Goal: Feedback & Contribution: Submit feedback/report problem

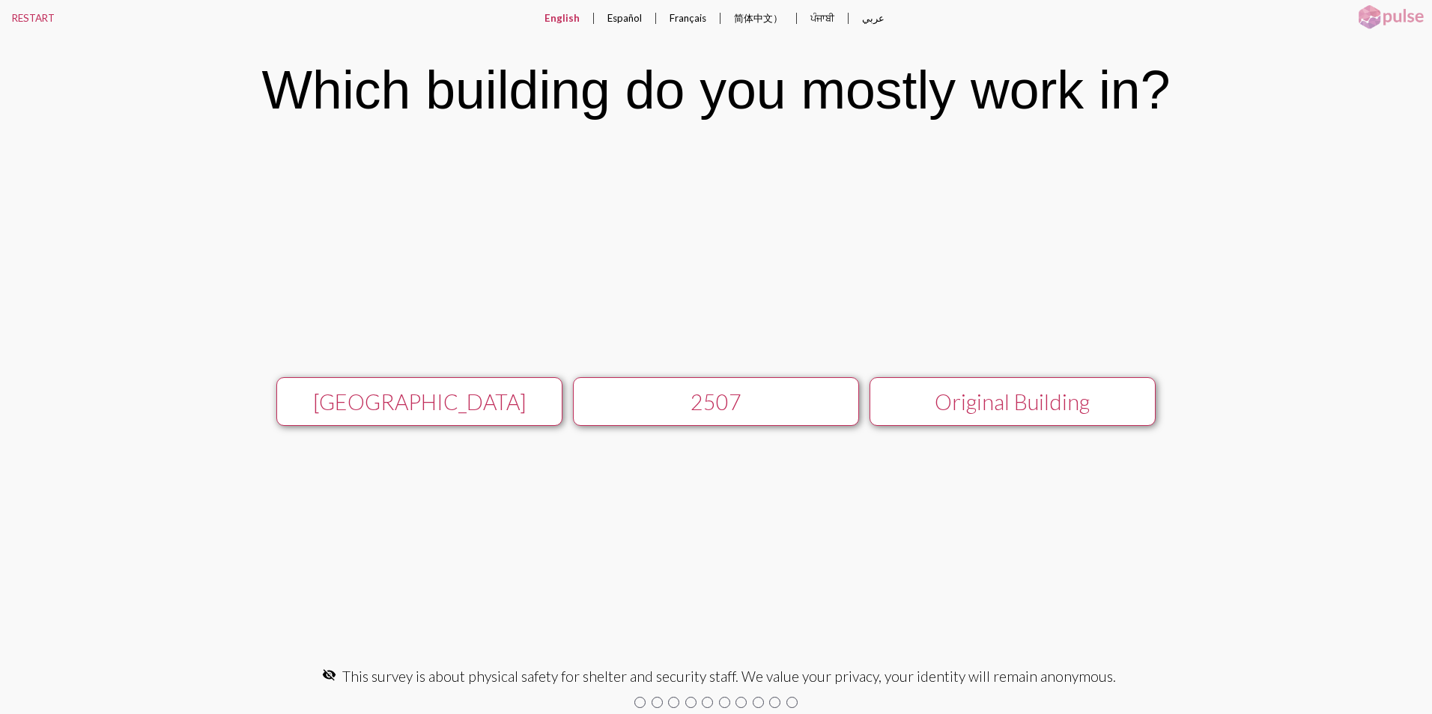
click at [1023, 398] on div "Original Building" at bounding box center [1011, 401] width 255 height 25
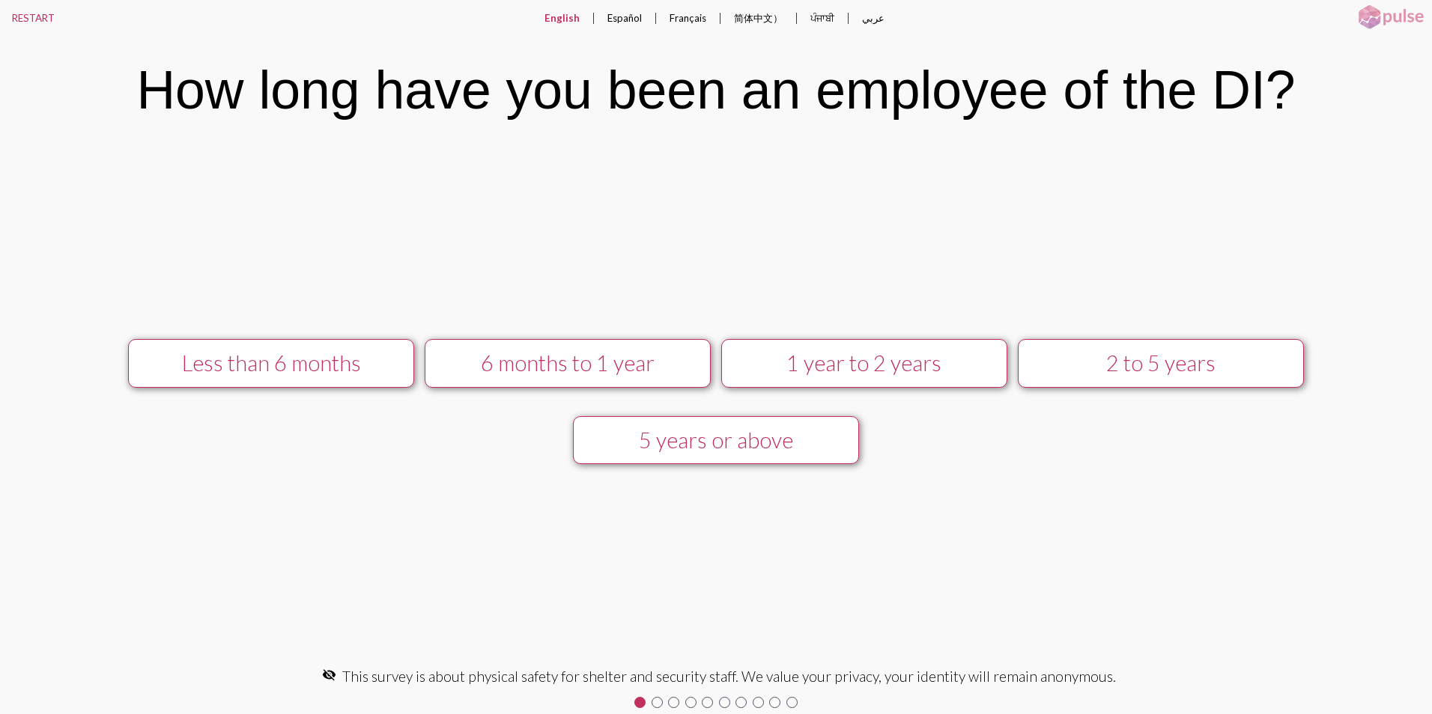
click at [692, 439] on div "5 years or above" at bounding box center [715, 440] width 255 height 25
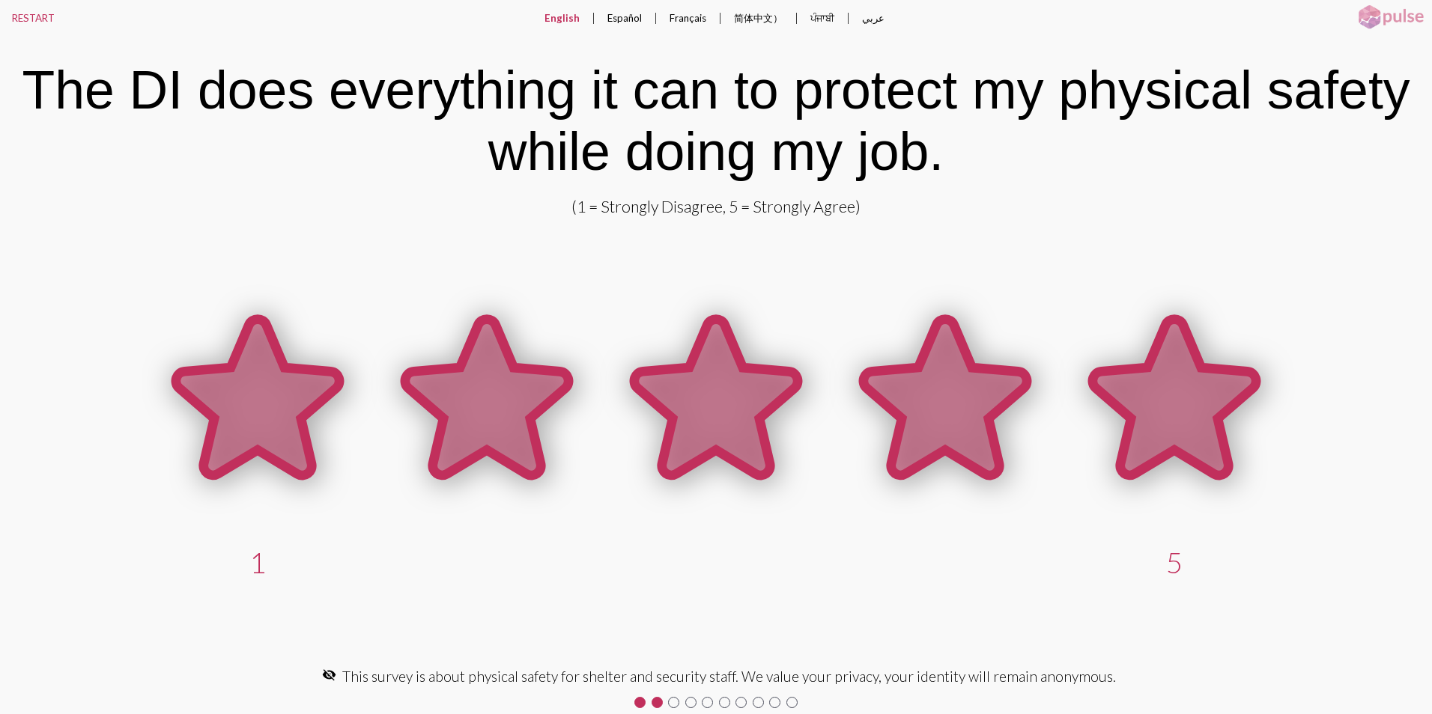
click at [1144, 412] on icon at bounding box center [1173, 398] width 163 height 156
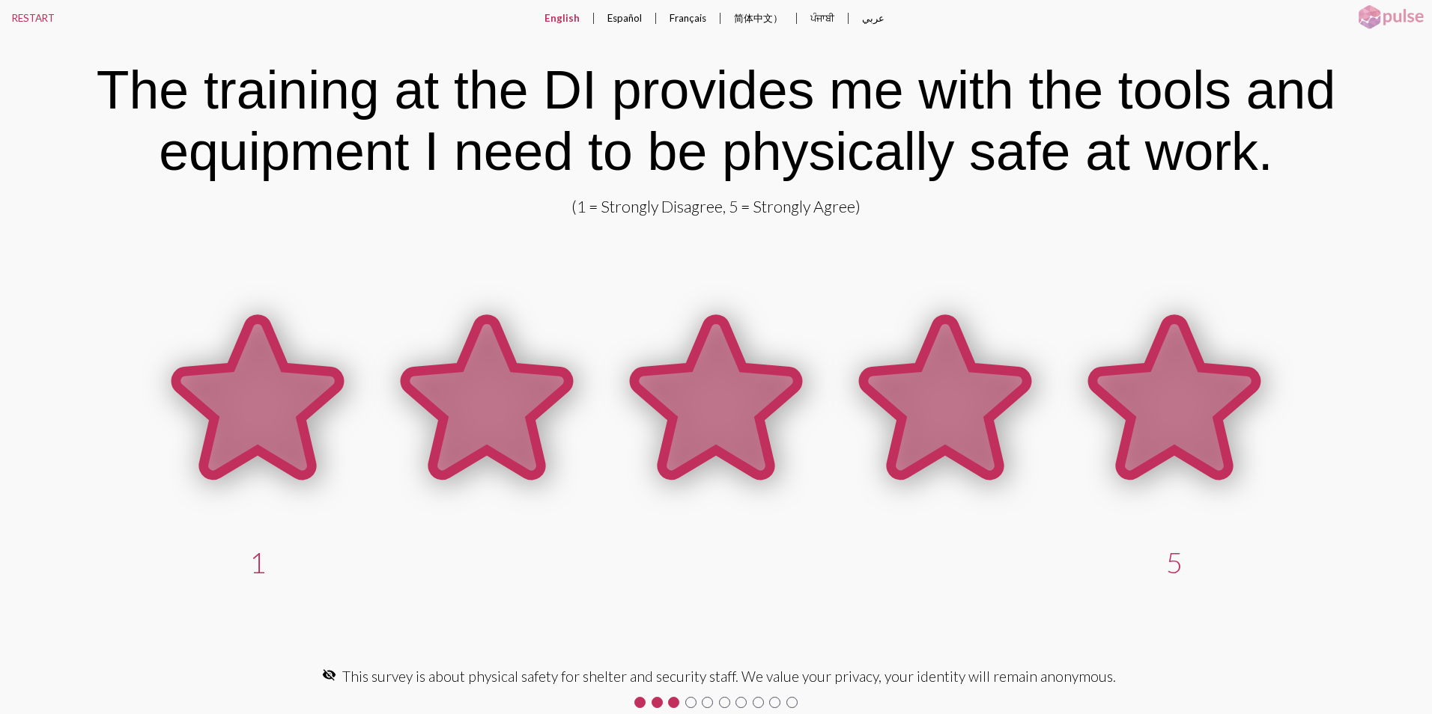
click at [1144, 412] on icon at bounding box center [1173, 398] width 163 height 156
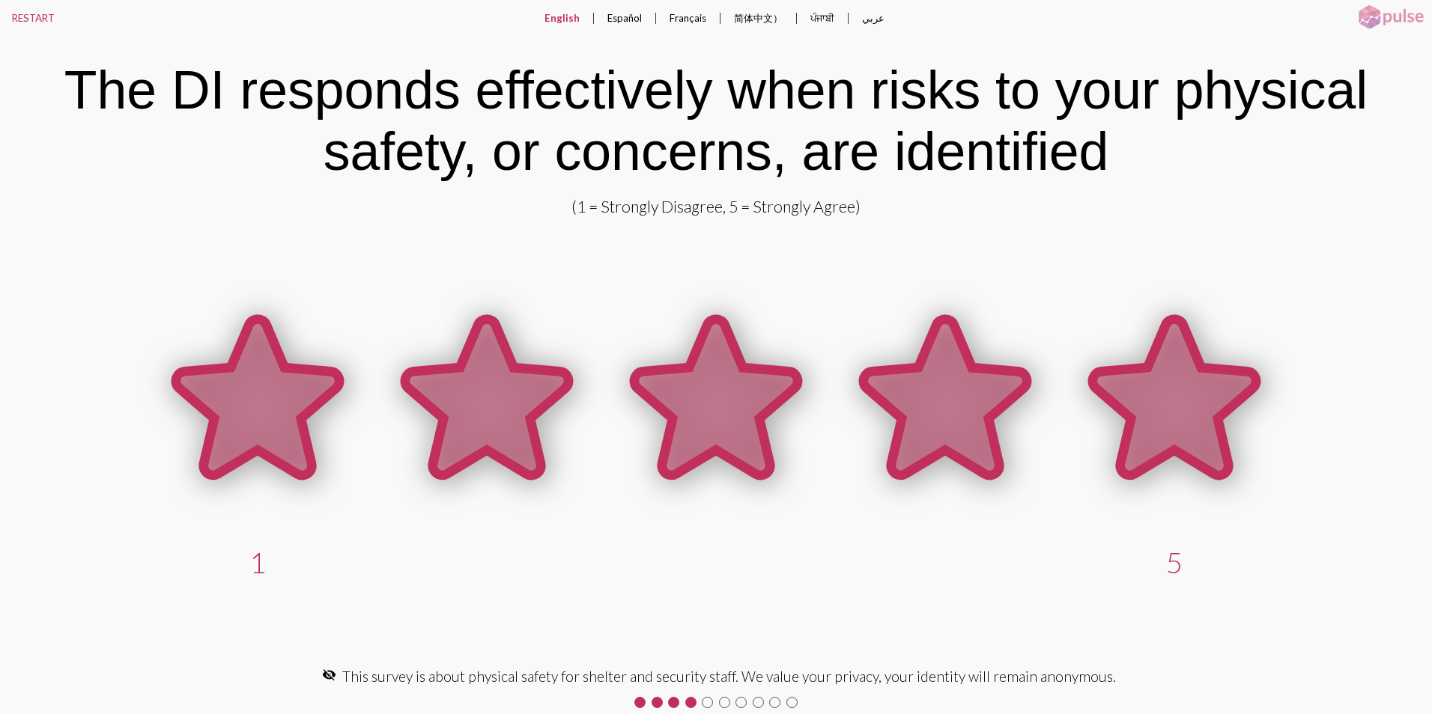
click at [1144, 412] on icon at bounding box center [1173, 398] width 163 height 156
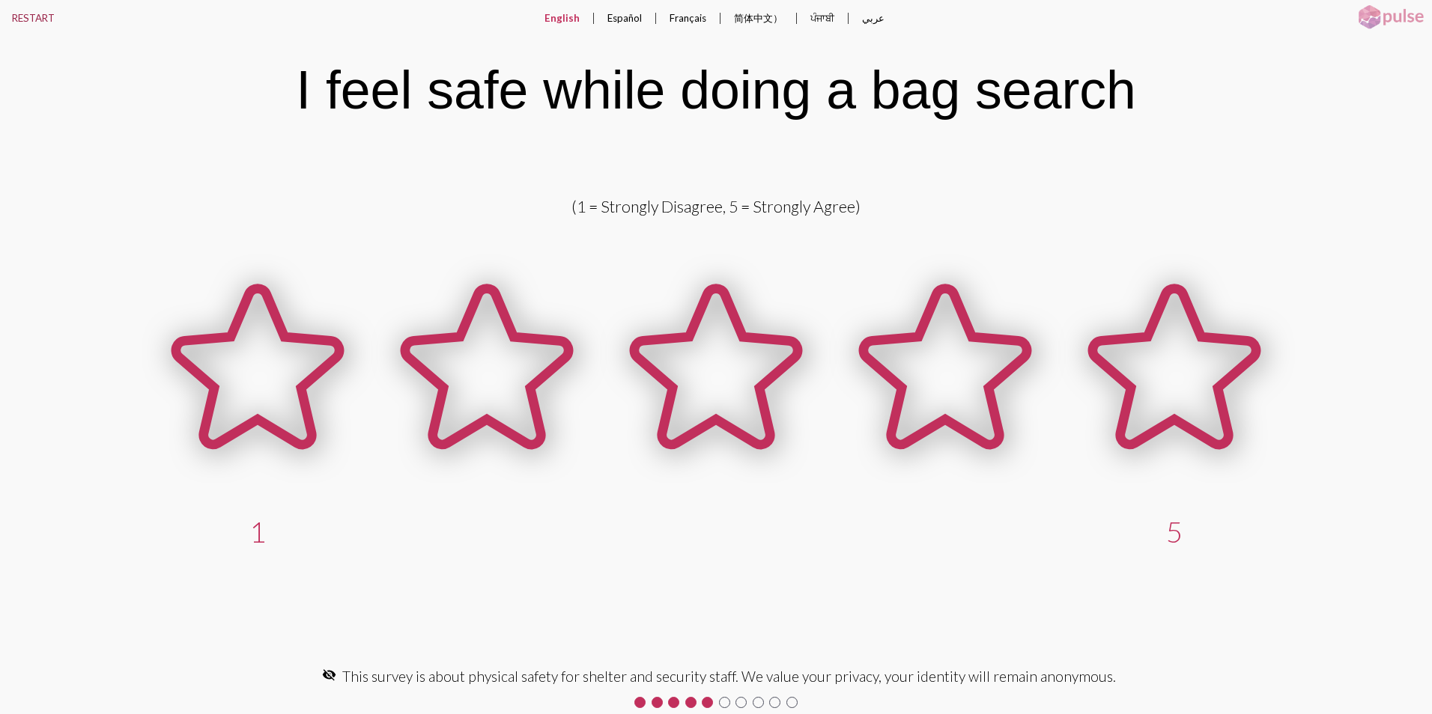
click at [28, 14] on button "RESTART" at bounding box center [33, 18] width 67 height 36
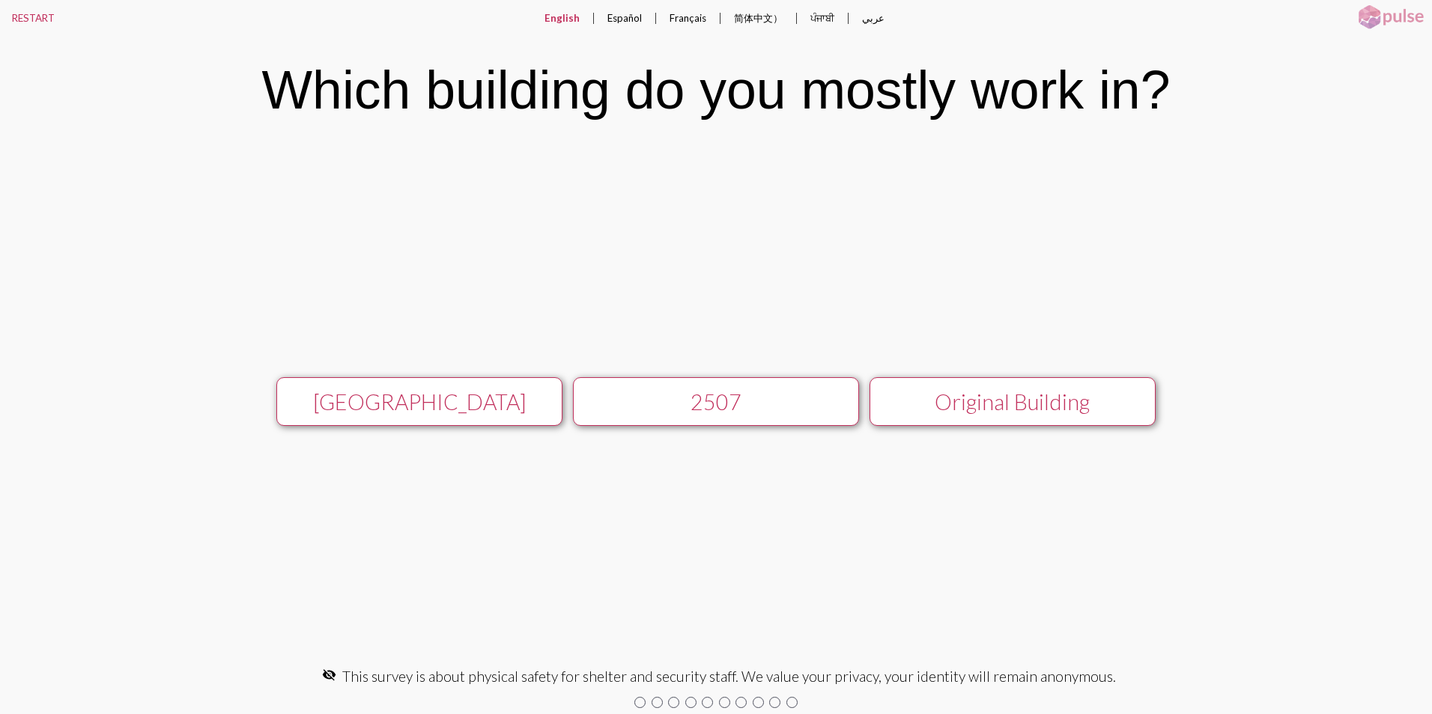
click at [993, 401] on div "Original Building" at bounding box center [1011, 401] width 255 height 25
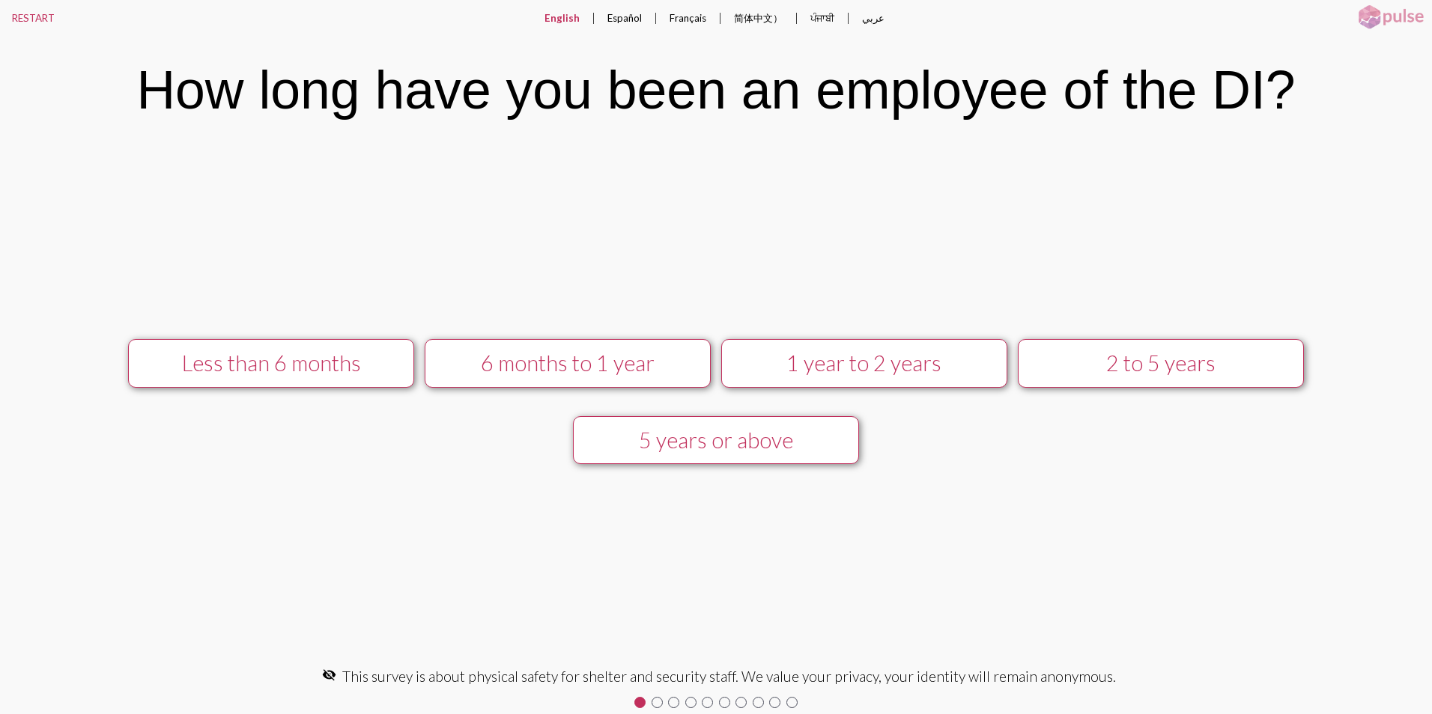
click at [693, 437] on div "5 years or above" at bounding box center [715, 440] width 255 height 25
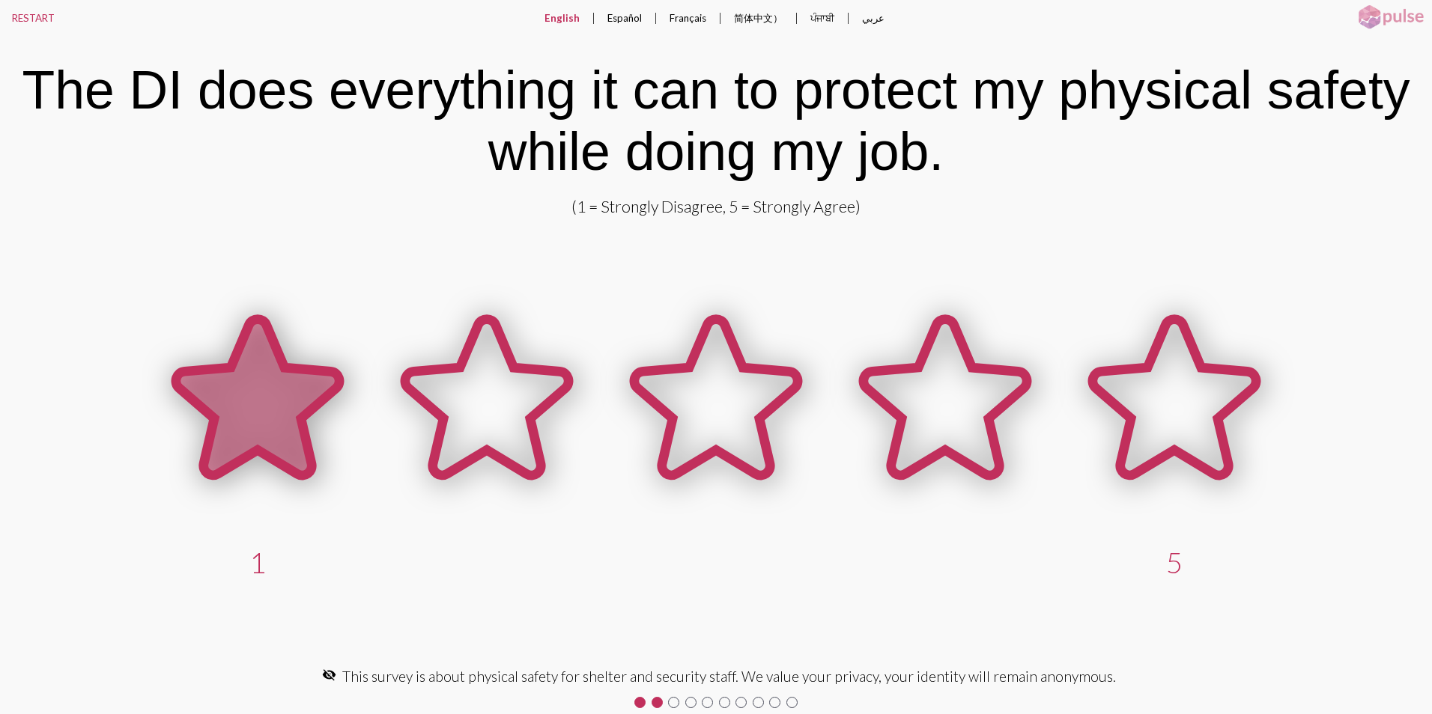
click at [251, 408] on icon at bounding box center [257, 398] width 163 height 156
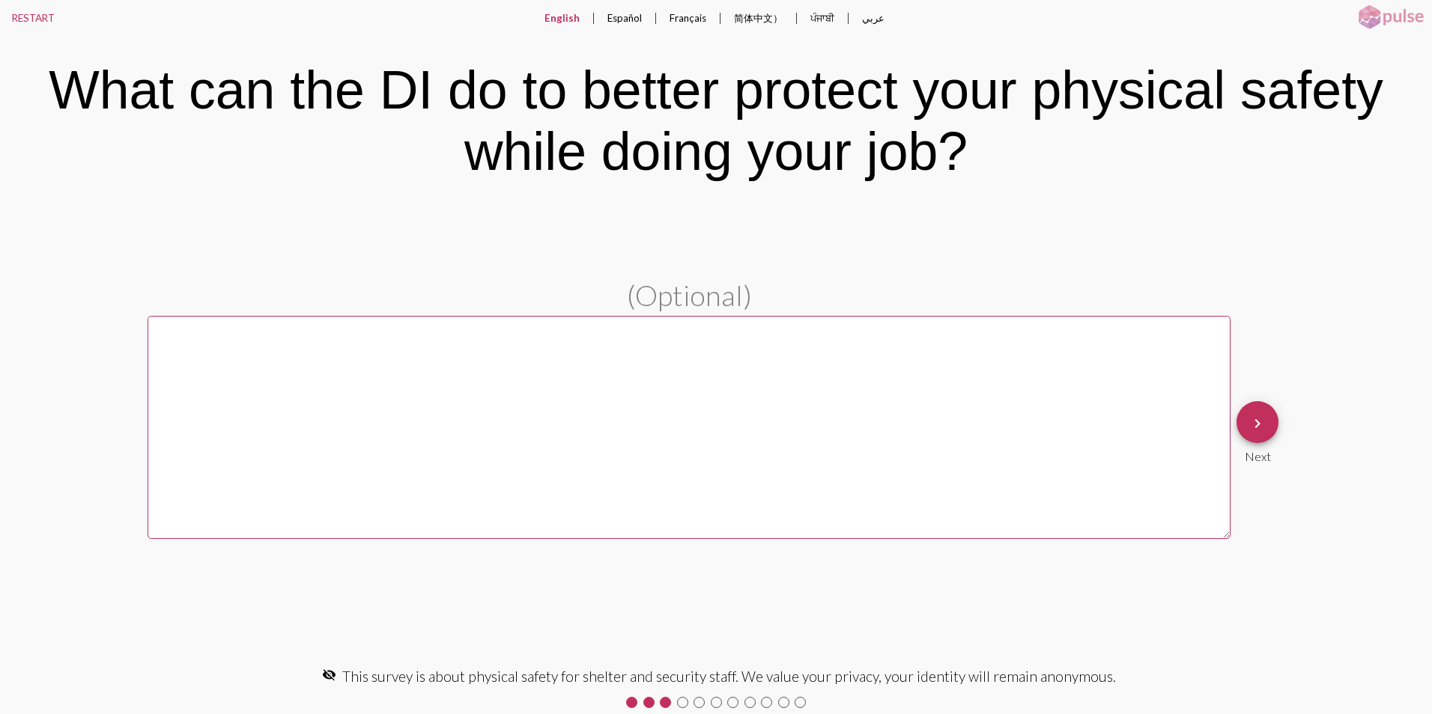
click at [189, 359] on textarea at bounding box center [688, 427] width 1083 height 223
click at [1262, 420] on mat-icon "keyboard_arrow_right" at bounding box center [1257, 424] width 18 height 18
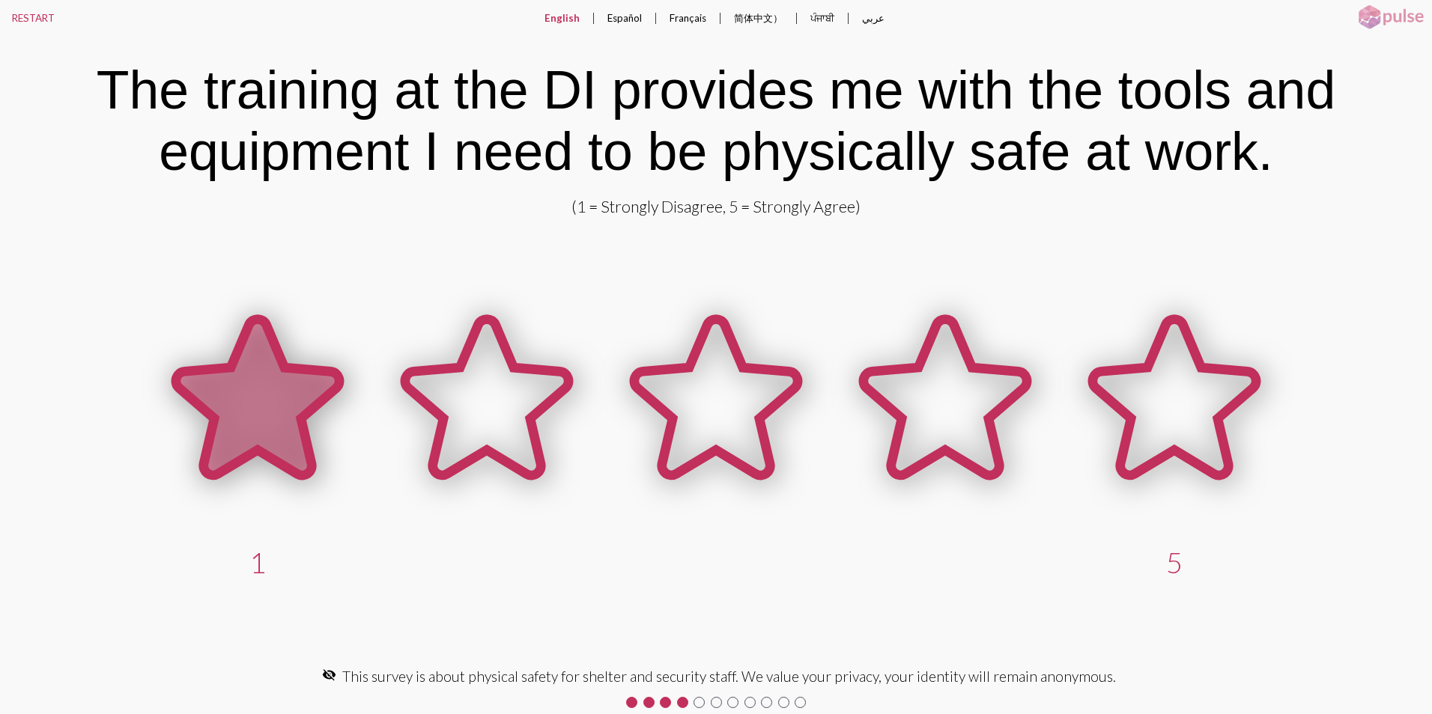
click at [266, 410] on icon at bounding box center [257, 398] width 163 height 156
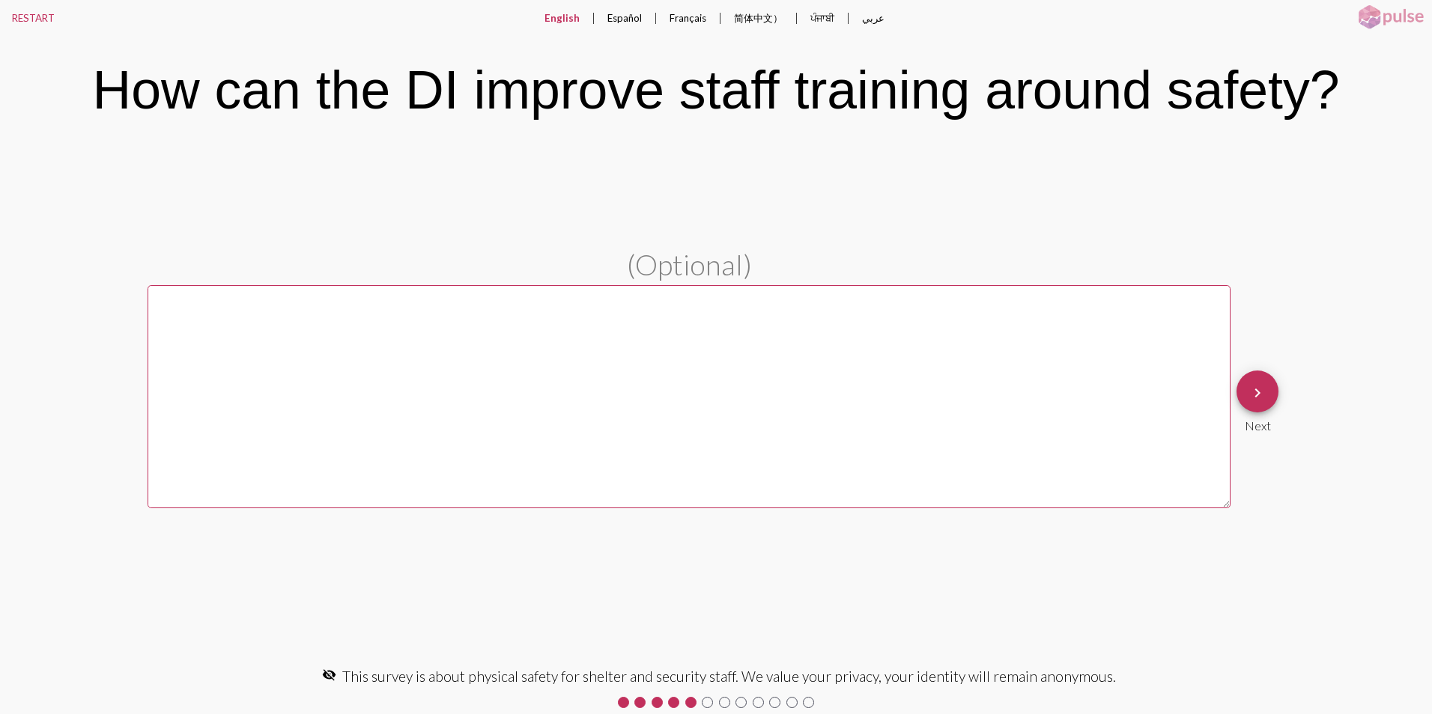
click at [1260, 395] on mat-icon "keyboard_arrow_right" at bounding box center [1257, 393] width 18 height 18
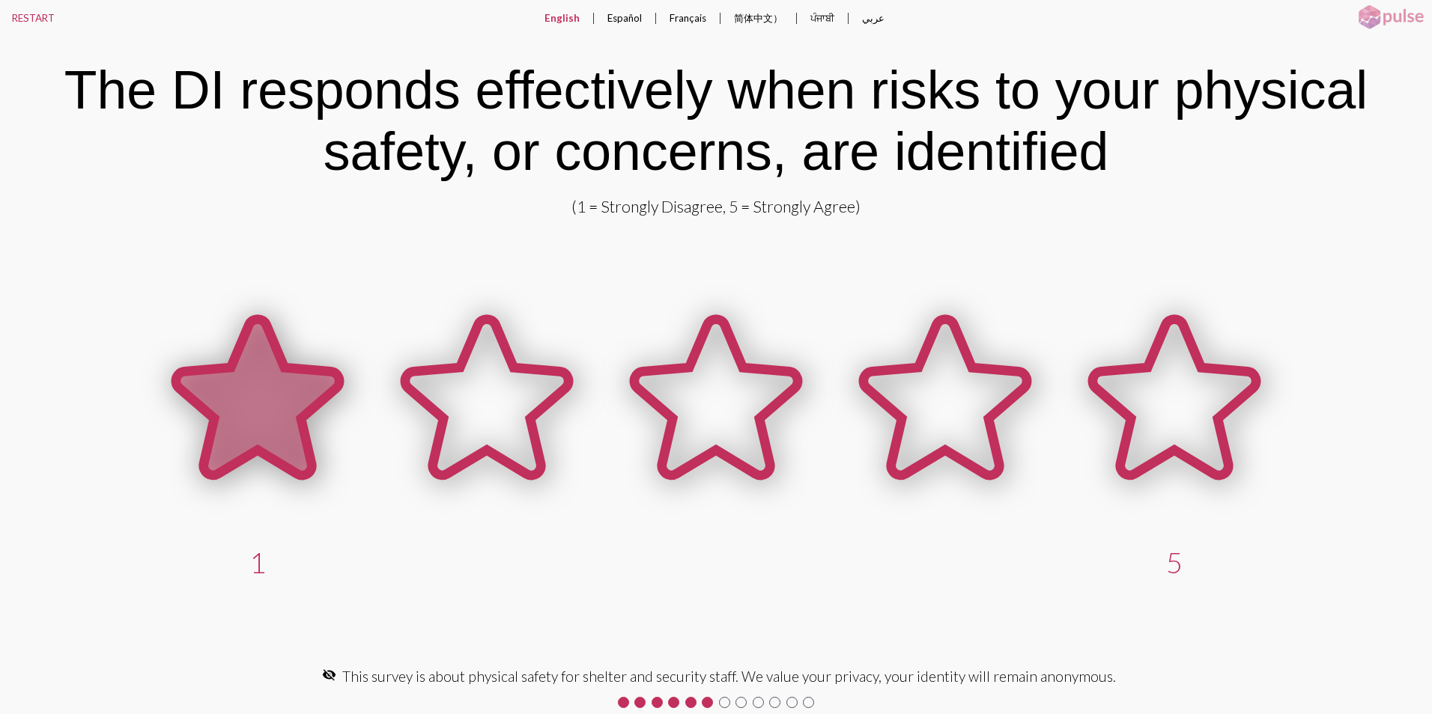
click at [223, 413] on icon at bounding box center [257, 398] width 163 height 156
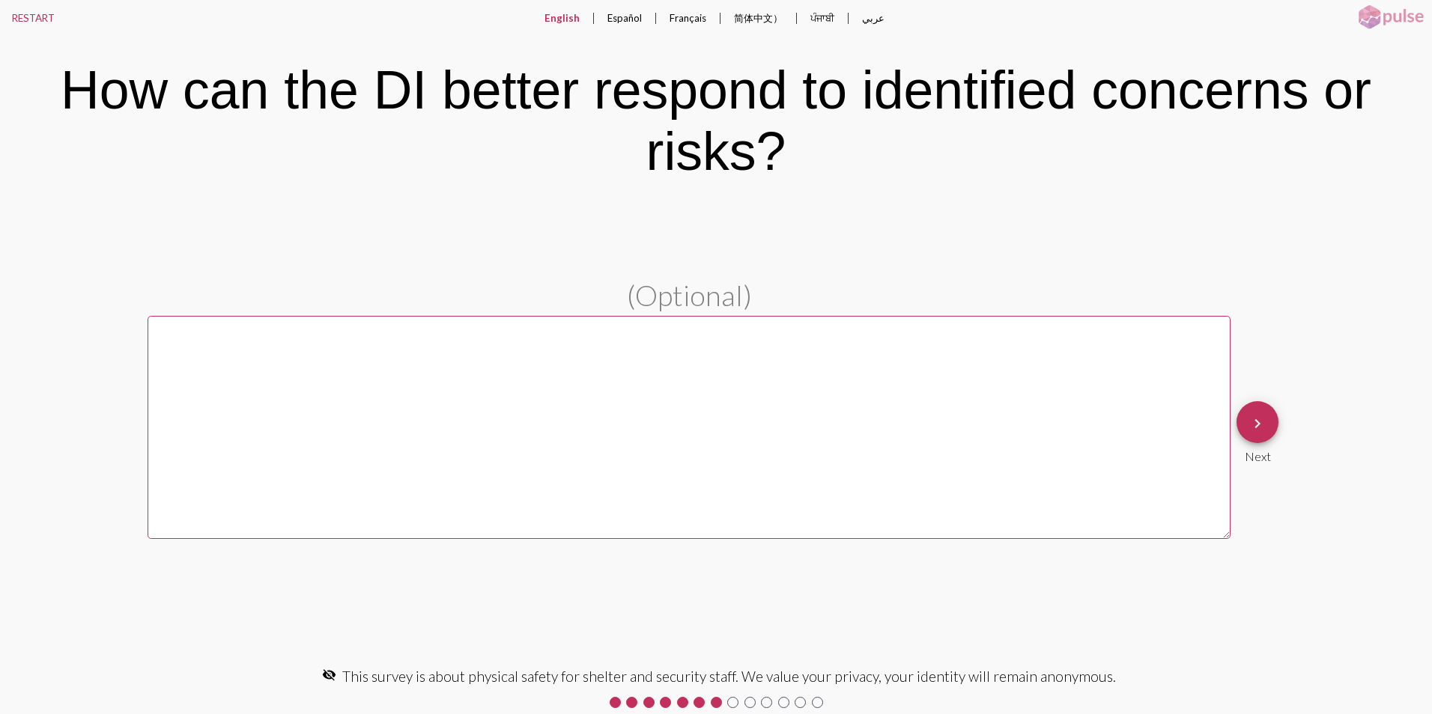
click at [1254, 420] on mat-icon "keyboard_arrow_right" at bounding box center [1257, 424] width 18 height 18
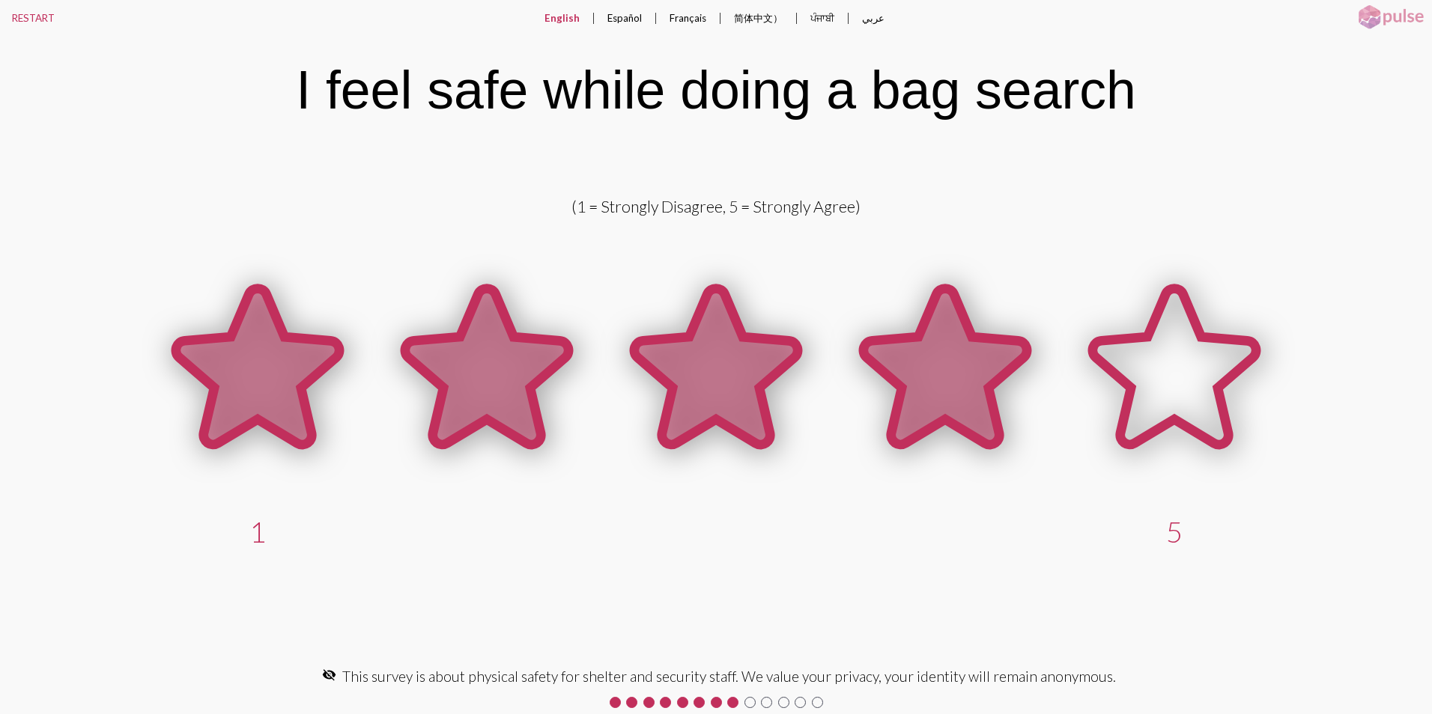
click at [961, 369] on icon at bounding box center [944, 367] width 163 height 156
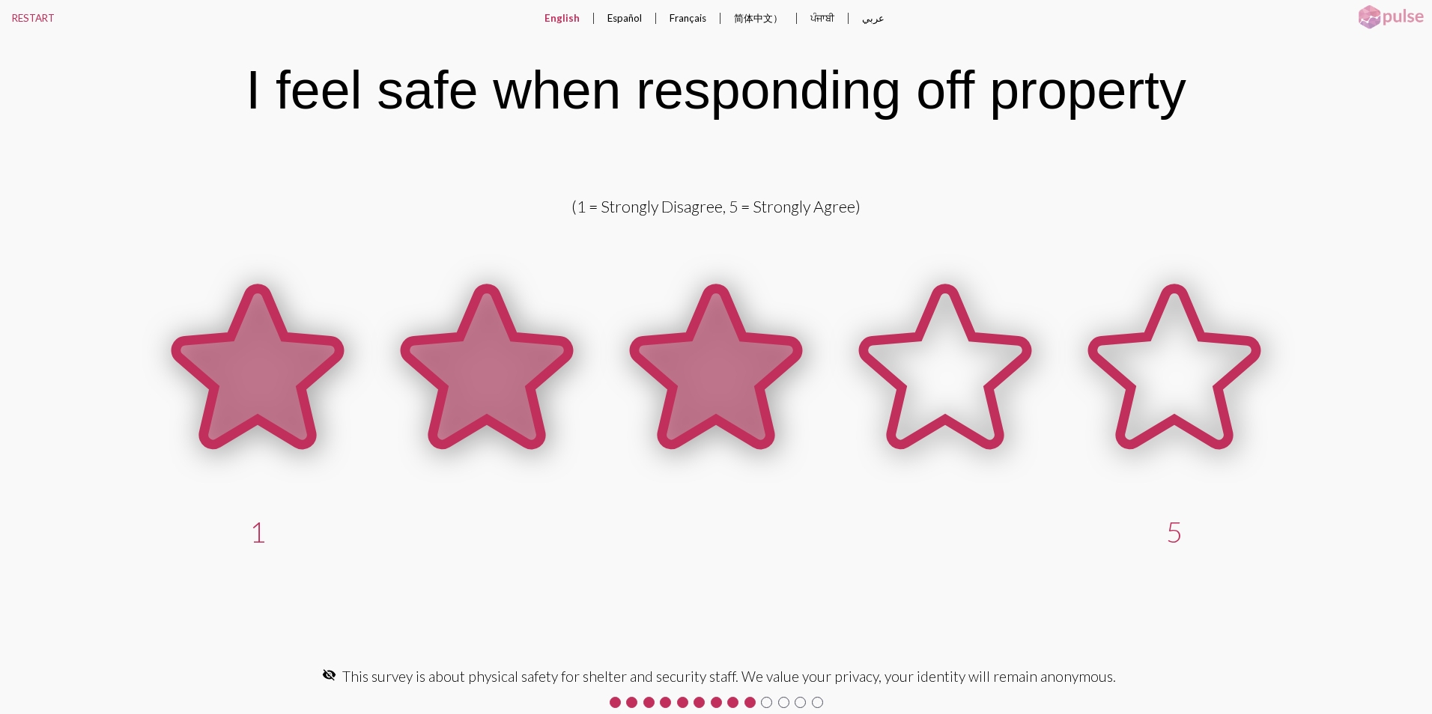
click at [684, 364] on icon at bounding box center [715, 367] width 163 height 156
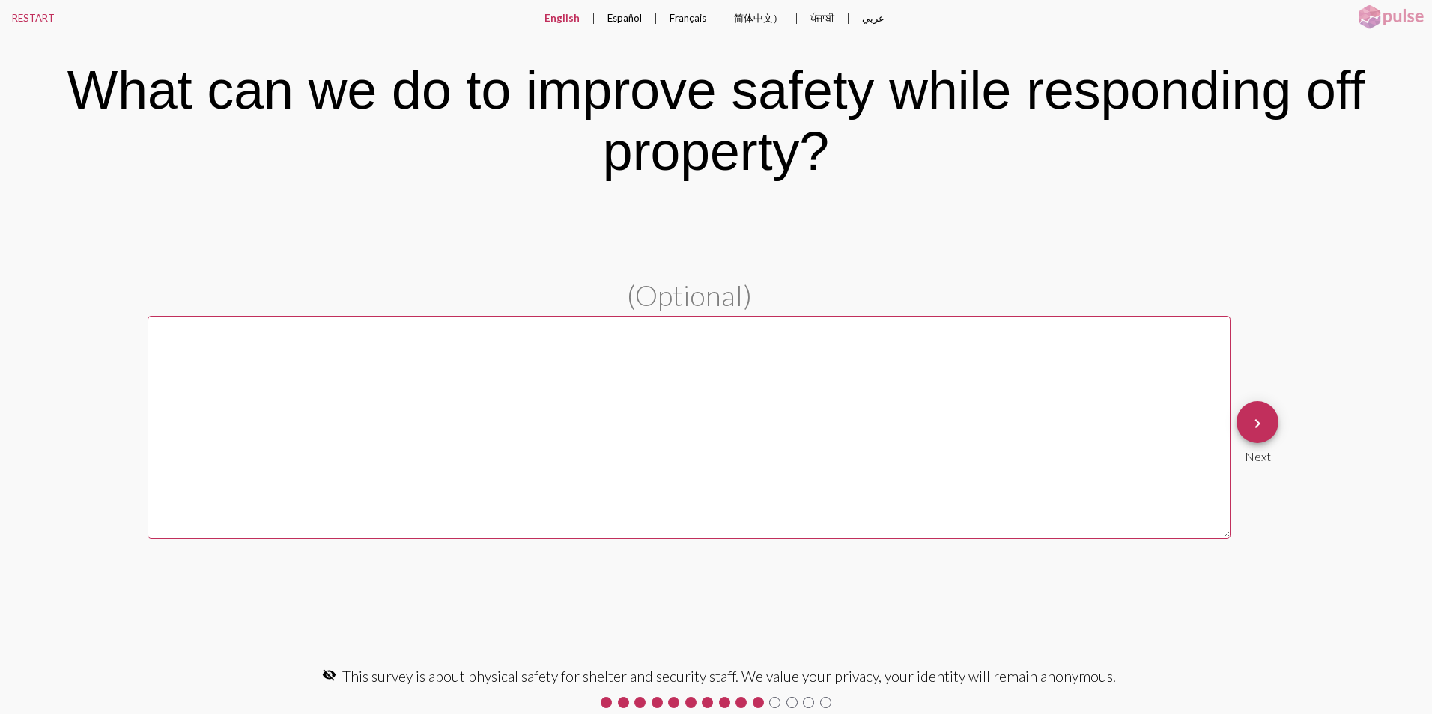
click at [1254, 416] on mat-icon "keyboard_arrow_right" at bounding box center [1257, 424] width 18 height 18
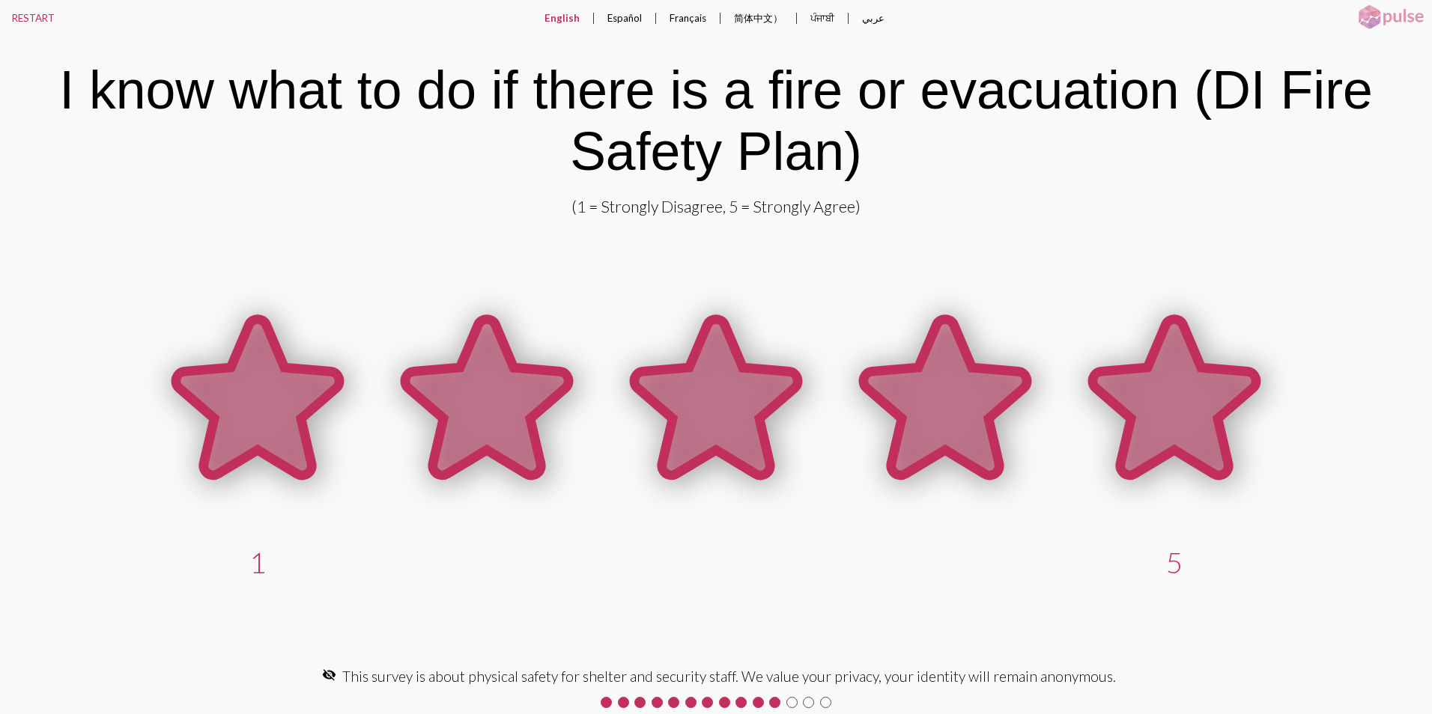
click at [1186, 404] on icon at bounding box center [1173, 398] width 163 height 156
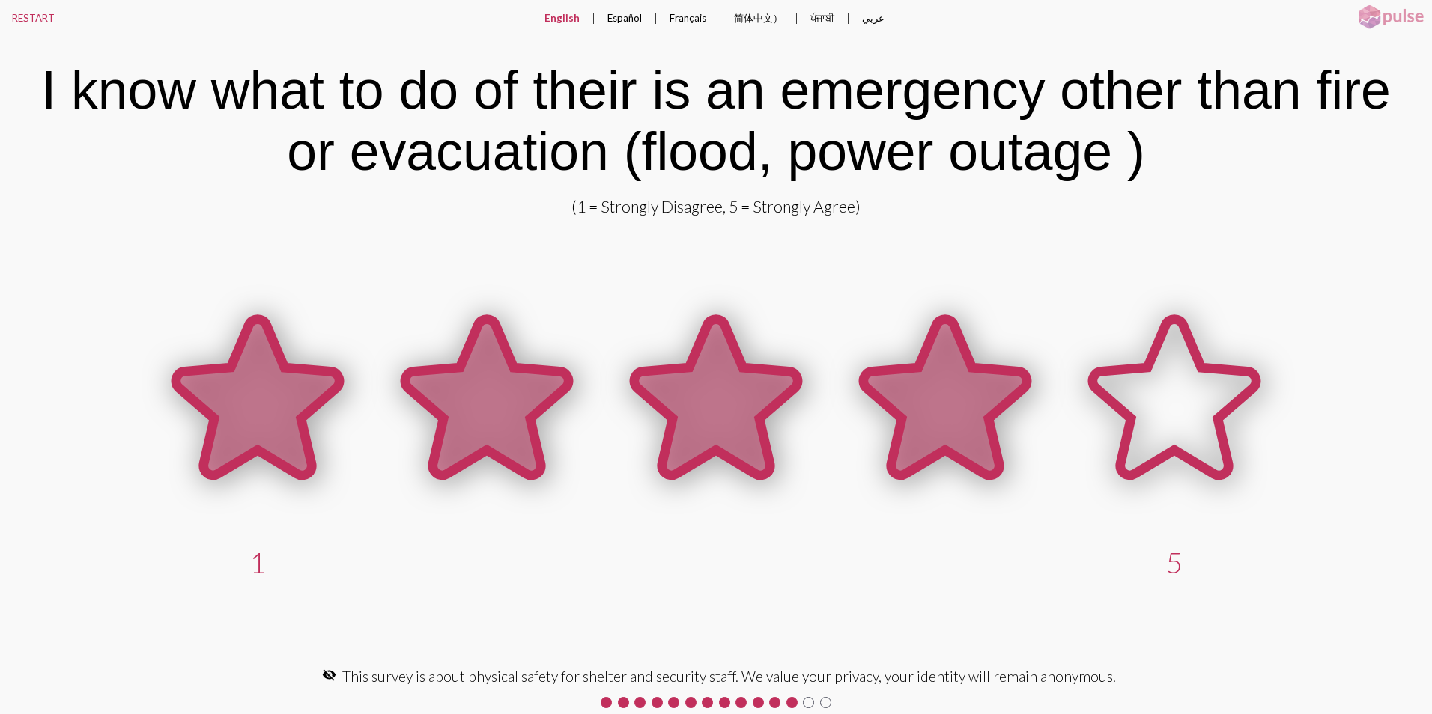
click at [955, 393] on icon at bounding box center [944, 398] width 163 height 156
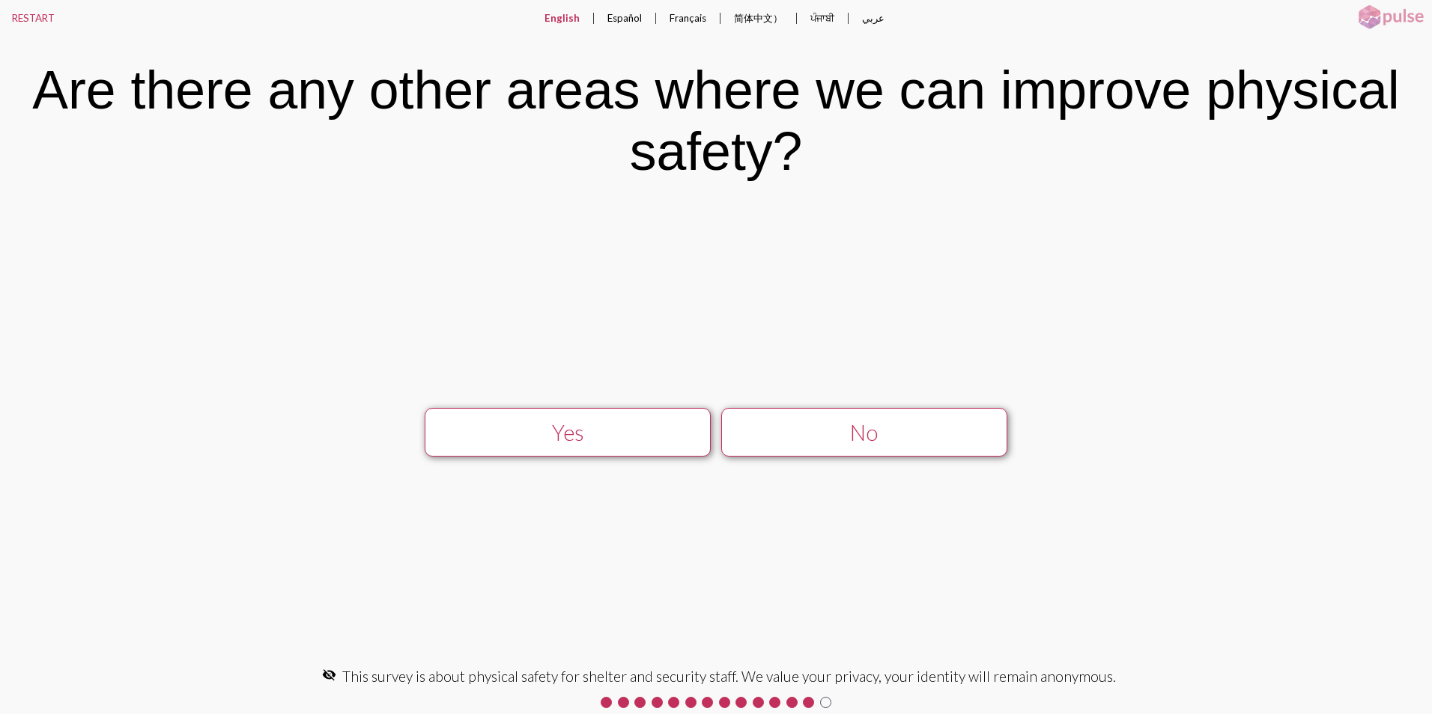
click at [576, 424] on div "Yes" at bounding box center [566, 432] width 255 height 25
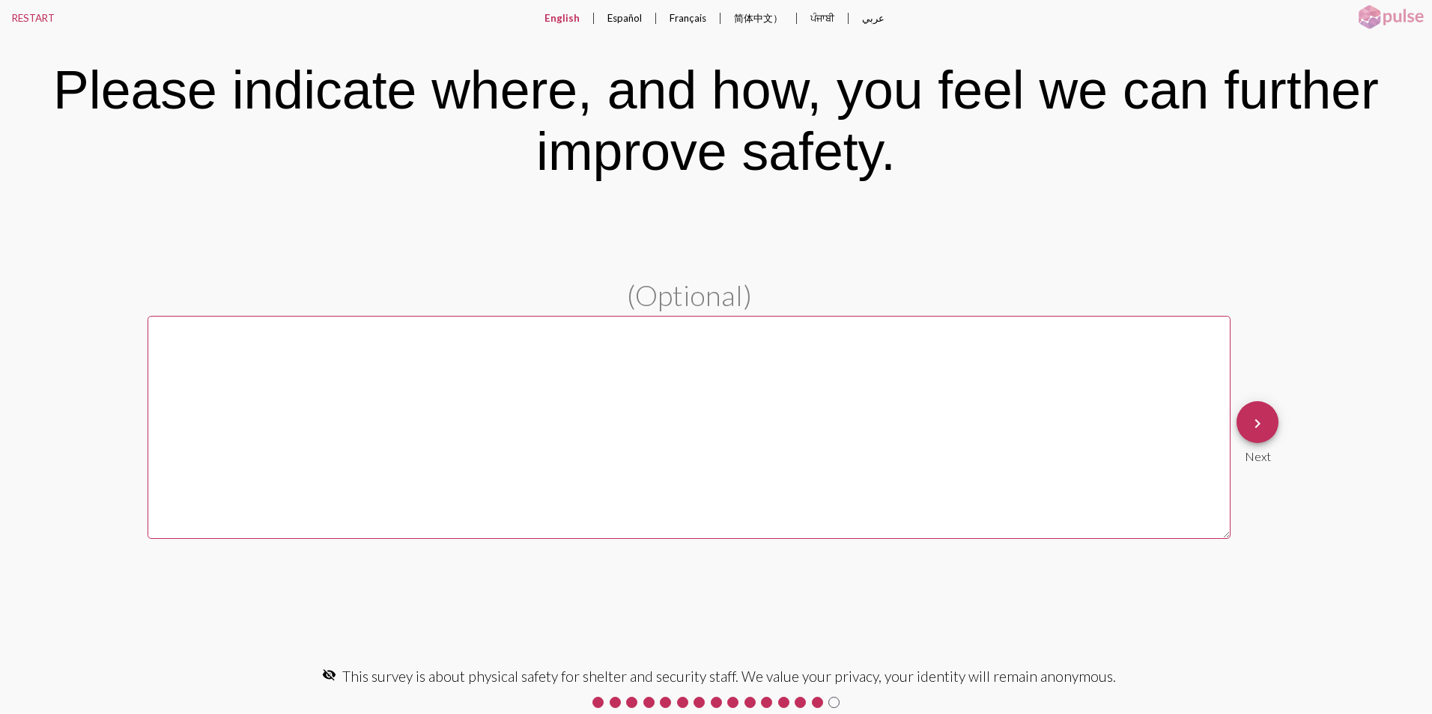
click at [166, 351] on textarea at bounding box center [688, 427] width 1083 height 223
type textarea "T"
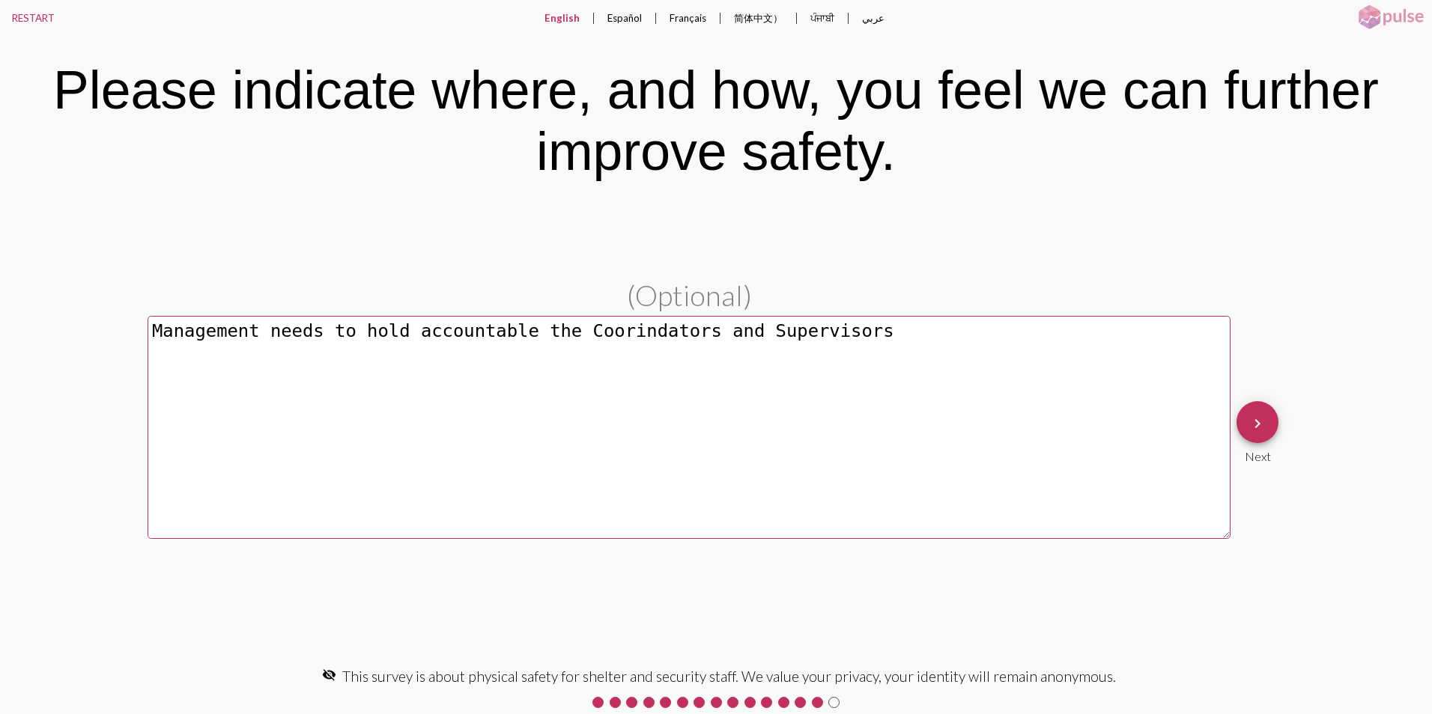
click at [615, 336] on textarea "Management needs to hold accountable the Coorindators and Supervisors" at bounding box center [688, 427] width 1083 height 223
click at [834, 332] on textarea "Management needs to hold accountable the Coordinators and Supervisors" at bounding box center [688, 427] width 1083 height 223
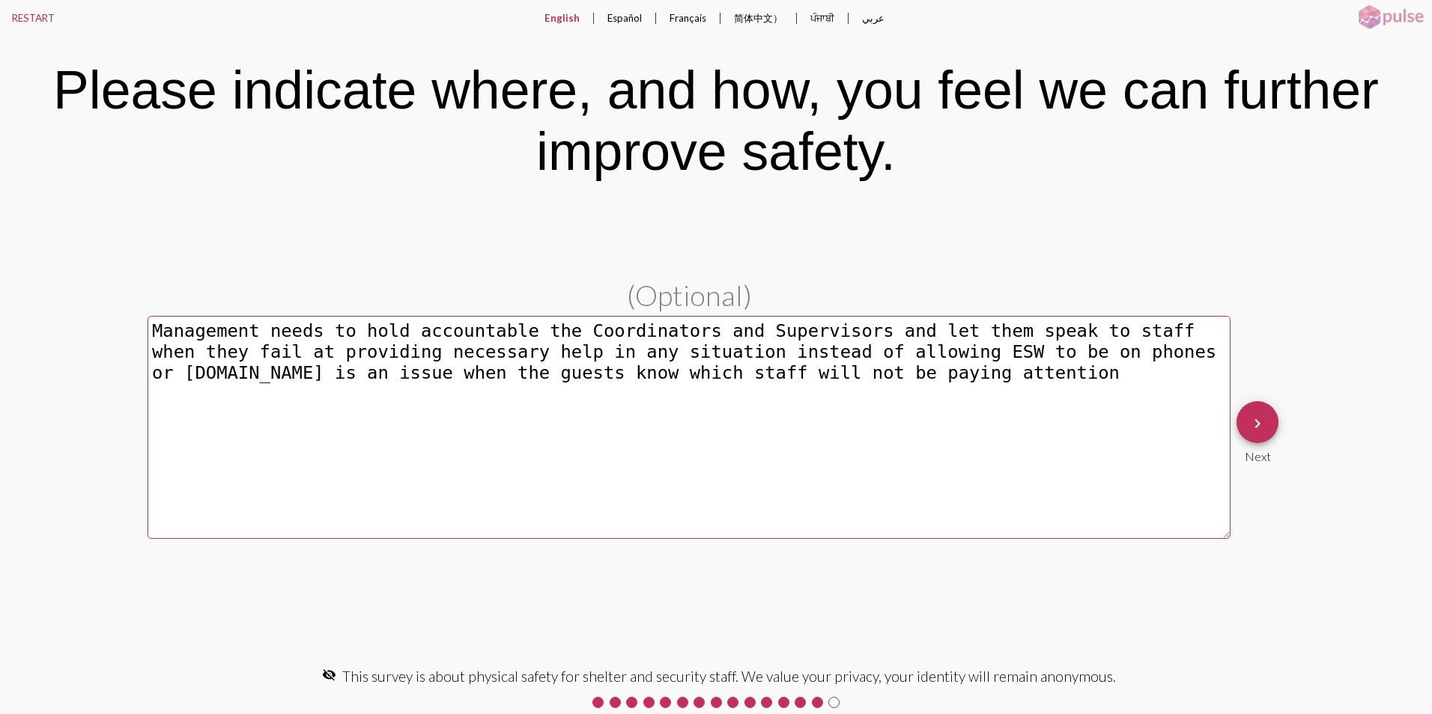
click at [1154, 350] on textarea "Management needs to hold accountable the Coordinators and Supervisors and let t…" at bounding box center [688, 427] width 1083 height 223
click at [873, 377] on textarea "Management needs to hold accountable the Coordinators and Supervisors and let t…" at bounding box center [688, 427] width 1083 height 223
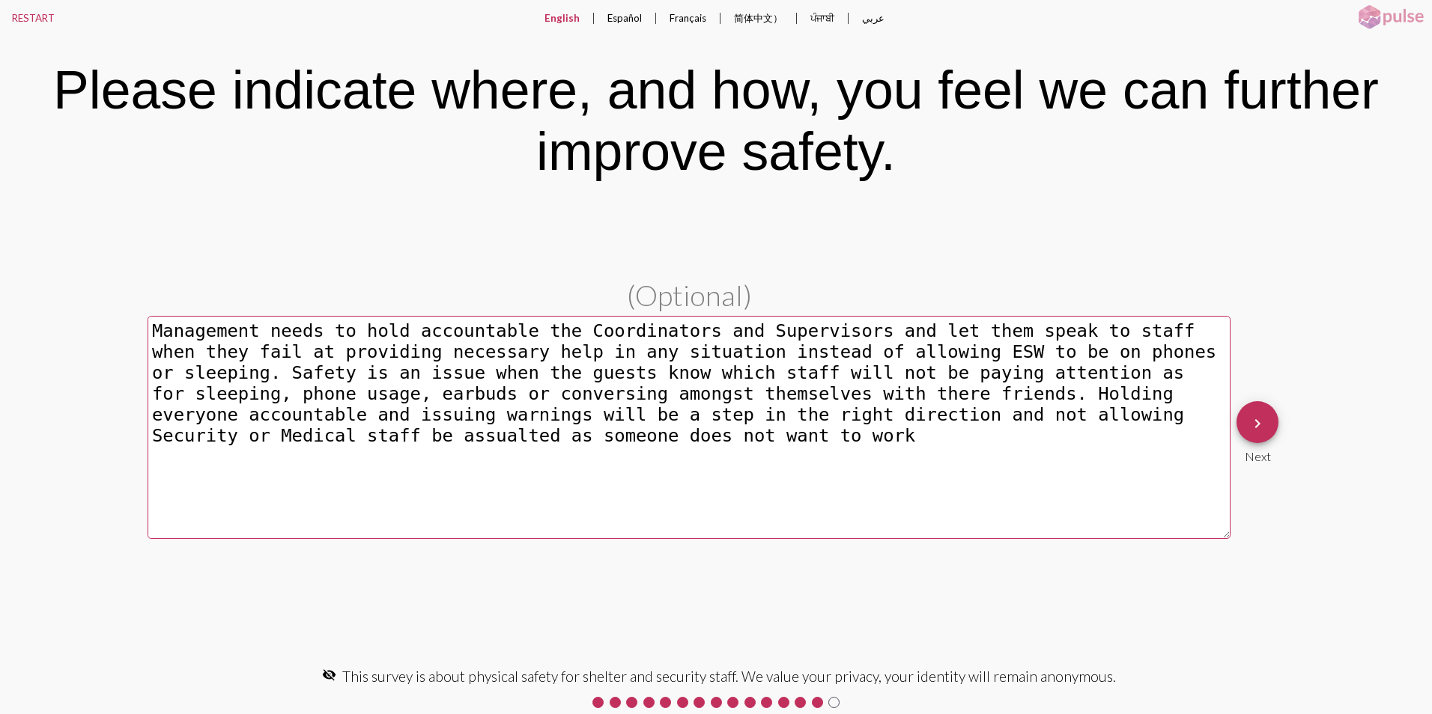
click at [1085, 427] on textarea "Management needs to hold accountable the Coordinators and Supervisors and let t…" at bounding box center [688, 427] width 1083 height 223
click at [1092, 420] on textarea "Management needs to hold accountable the Coordinators and Supervisors and let t…" at bounding box center [688, 427] width 1083 height 223
click at [440, 436] on textarea "Management needs to hold accountable the Coordinators and Supervisors and let t…" at bounding box center [688, 427] width 1083 height 223
type textarea "Management needs to hold accountable the Coordinators and Supervisors and let t…"
click at [1259, 415] on mat-icon "keyboard_arrow_right" at bounding box center [1257, 424] width 18 height 18
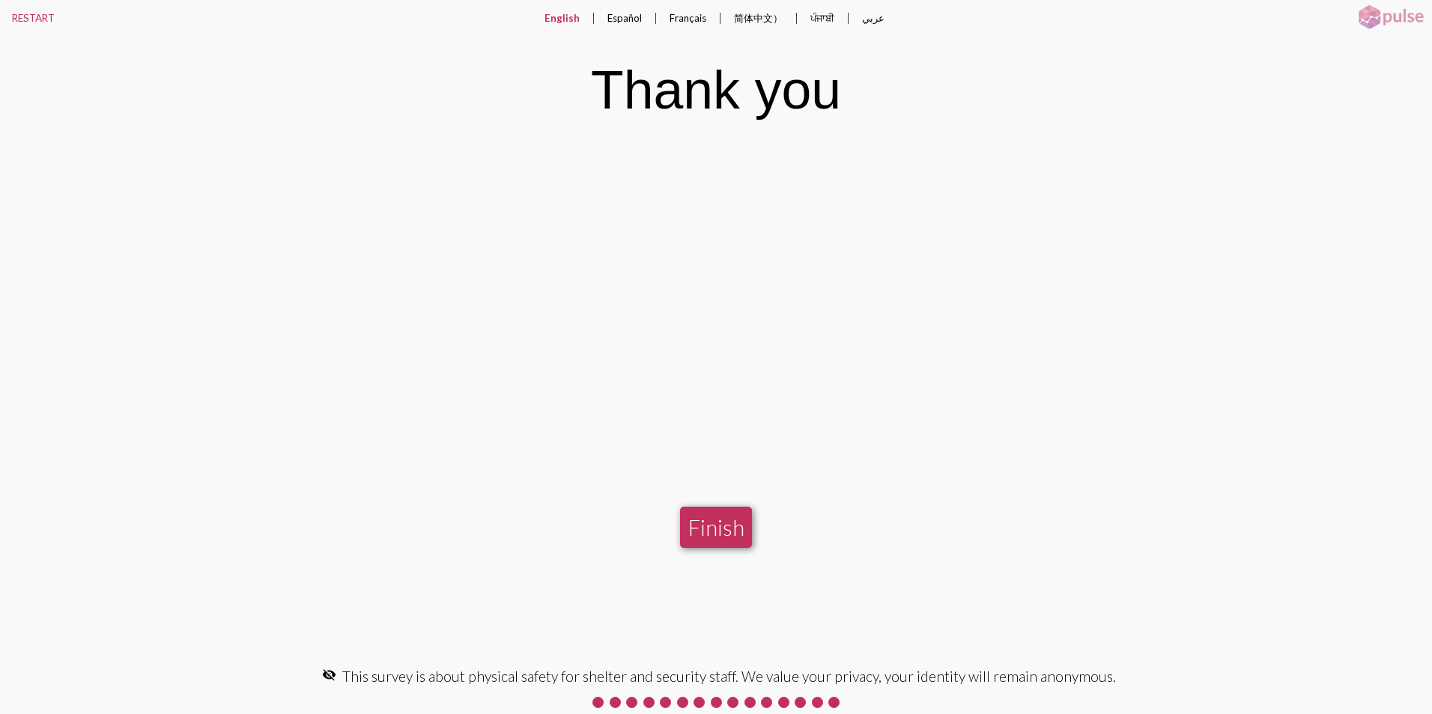
click at [705, 526] on button "Finish" at bounding box center [716, 527] width 72 height 41
